Goal: Task Accomplishment & Management: Manage account settings

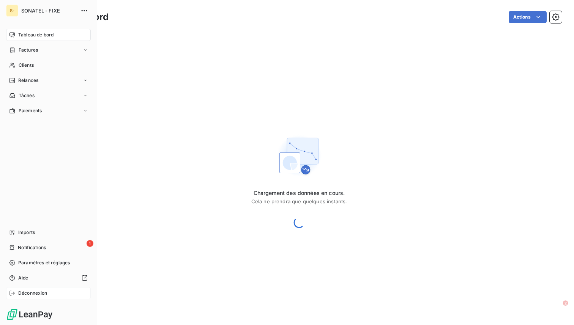
click at [36, 291] on span "Déconnexion" at bounding box center [32, 293] width 29 height 7
